Goal: Check status: Check status

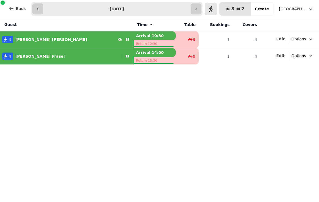
select select "**********"
select select "****"
